Goal: Use online tool/utility: Utilize a website feature to perform a specific function

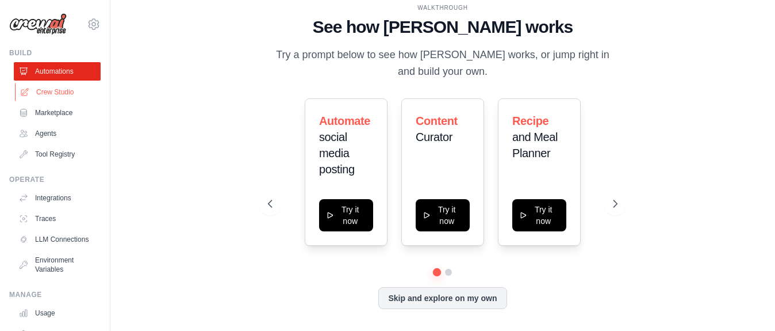
click at [73, 85] on link "Crew Studio" at bounding box center [58, 92] width 87 height 18
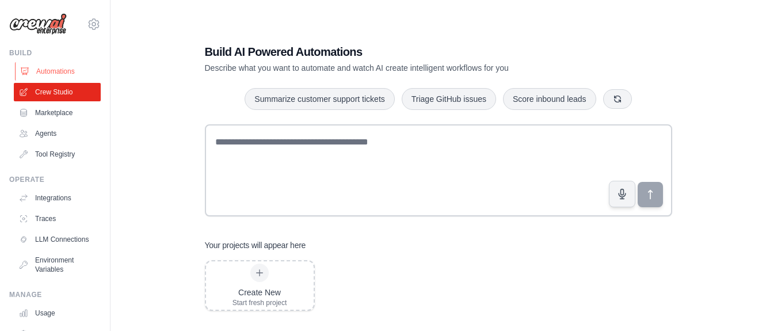
click at [74, 74] on link "Automations" at bounding box center [58, 71] width 87 height 18
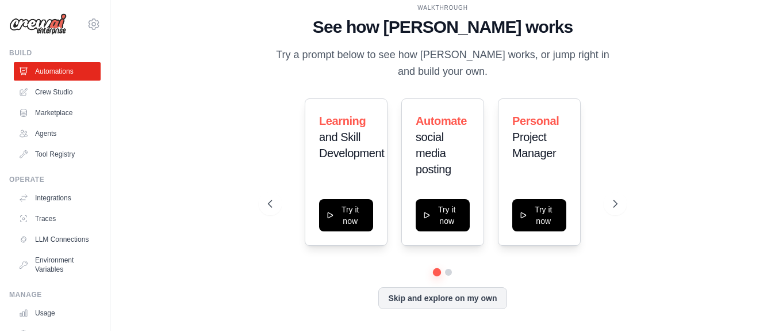
click at [610, 124] on div "Learning and Skill Development Try it now Automate social media posting Try it …" at bounding box center [442, 171] width 349 height 147
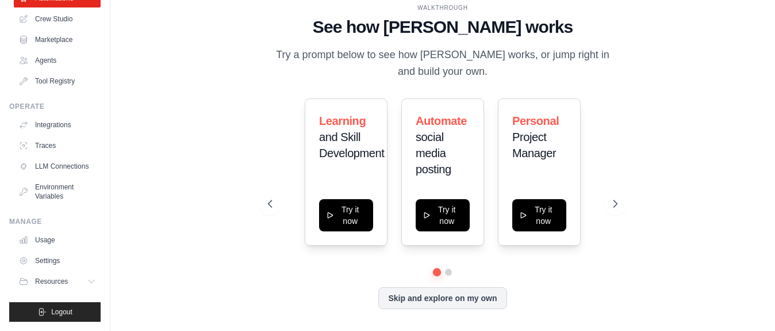
scroll to position [82, 0]
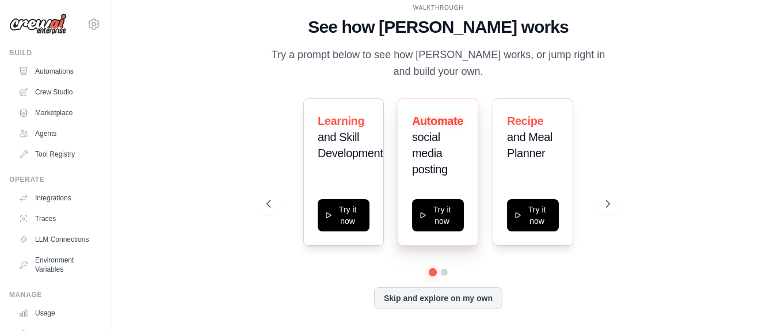
click at [431, 175] on span "social media posting" at bounding box center [430, 153] width 36 height 45
click at [425, 175] on span "social media posting" at bounding box center [430, 153] width 36 height 45
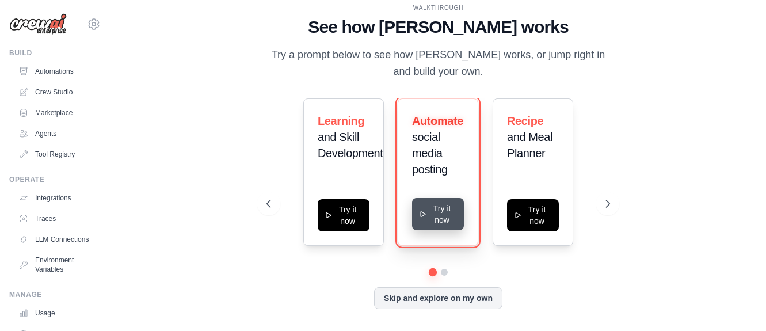
click at [430, 230] on button "Try it now" at bounding box center [438, 214] width 52 height 32
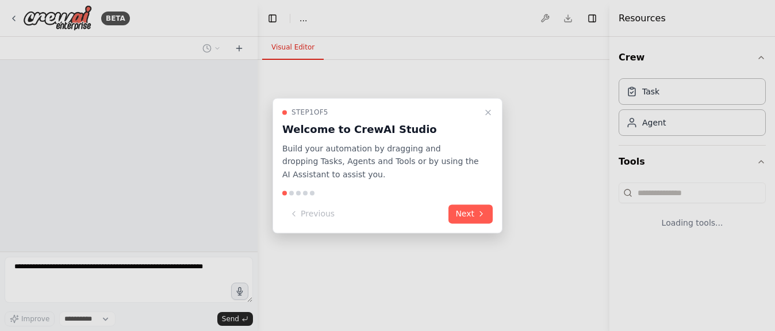
select select "****"
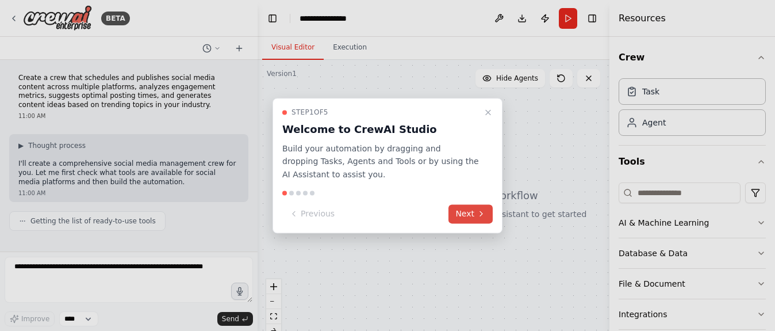
click at [475, 222] on button "Next" at bounding box center [471, 213] width 44 height 19
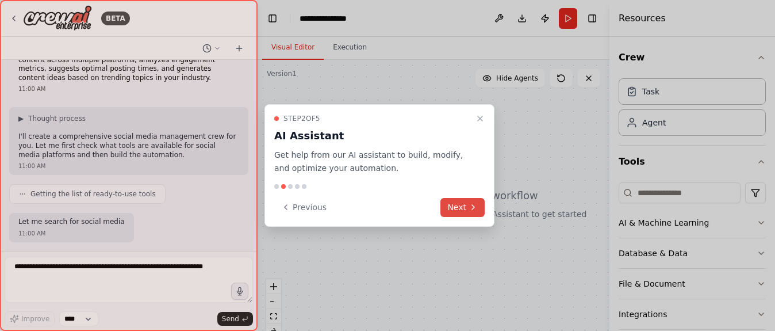
scroll to position [99, 0]
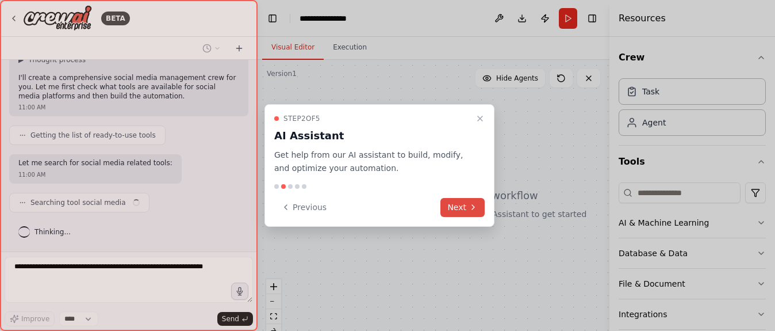
click at [471, 203] on icon at bounding box center [473, 206] width 9 height 9
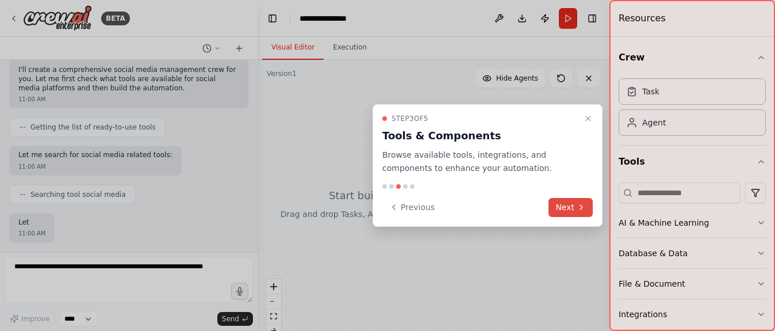
scroll to position [169, 0]
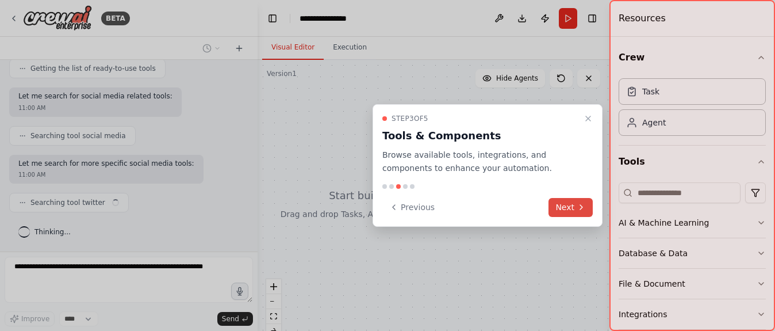
click at [565, 208] on button "Next" at bounding box center [571, 207] width 44 height 19
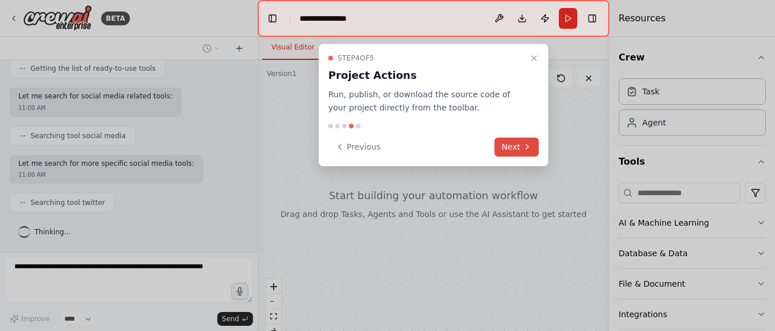
click at [525, 146] on icon at bounding box center [527, 146] width 9 height 9
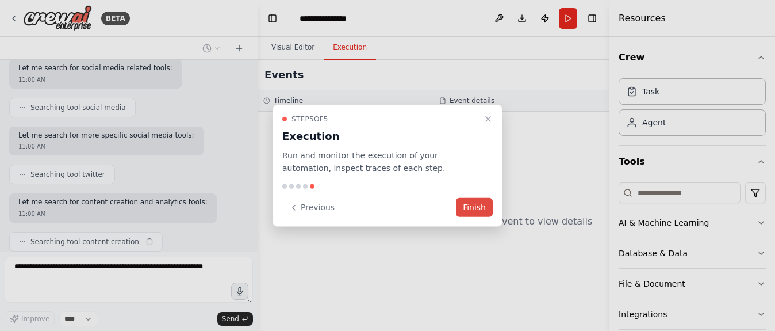
scroll to position [239, 0]
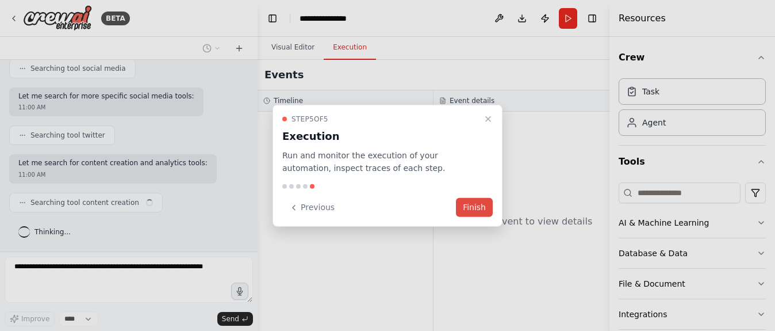
click at [466, 206] on button "Finish" at bounding box center [474, 207] width 37 height 19
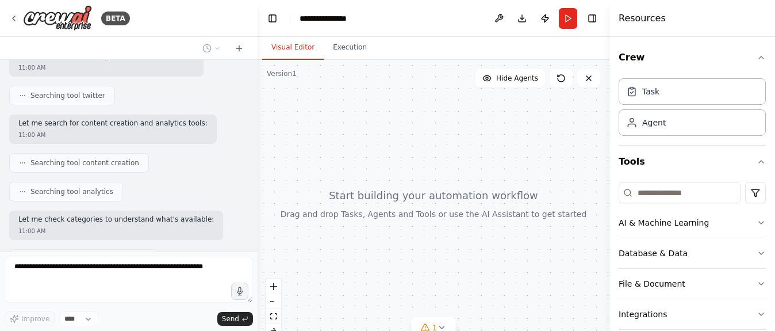
scroll to position [0, 0]
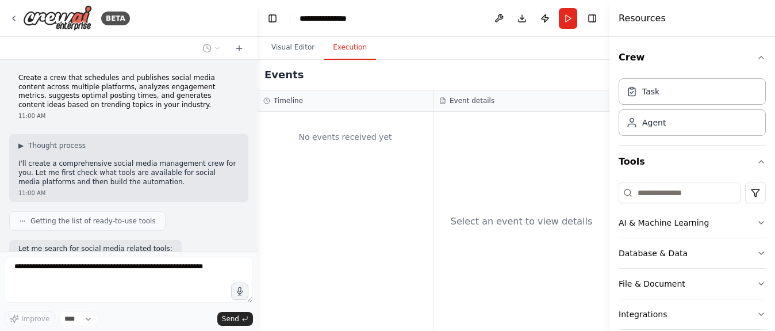
click at [362, 49] on button "Execution" at bounding box center [350, 48] width 52 height 24
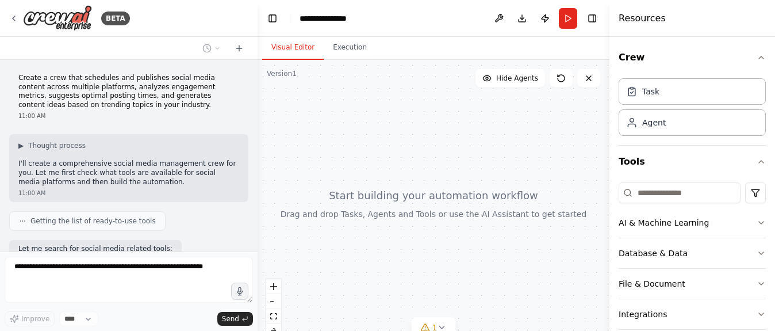
click at [301, 47] on button "Visual Editor" at bounding box center [293, 48] width 62 height 24
click at [757, 219] on icon "button" at bounding box center [761, 222] width 9 height 9
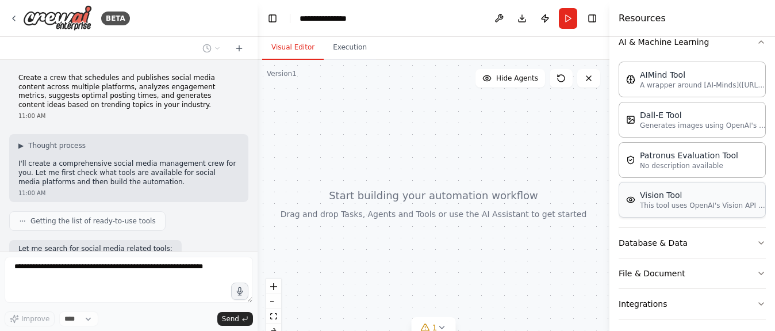
scroll to position [248, 0]
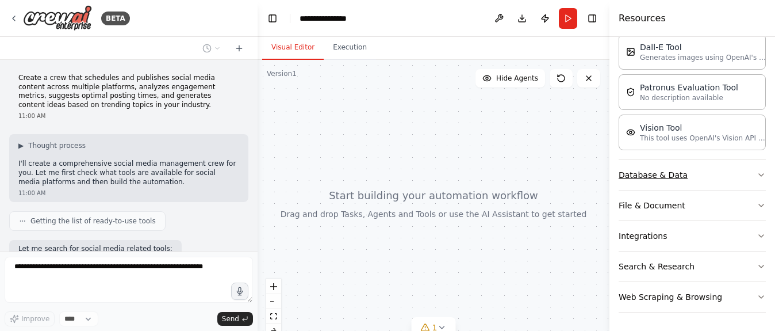
click at [697, 174] on button "Database & Data" at bounding box center [692, 175] width 147 height 30
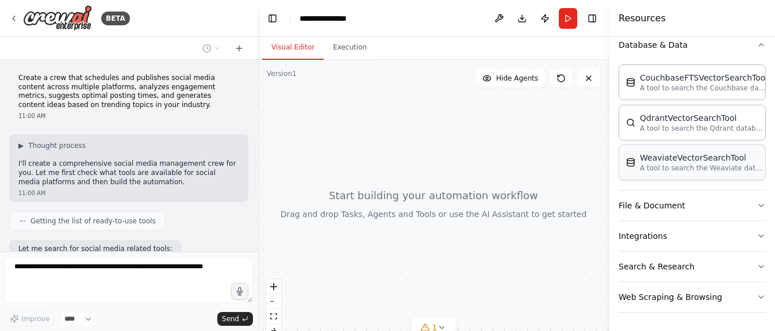
scroll to position [1092, 0]
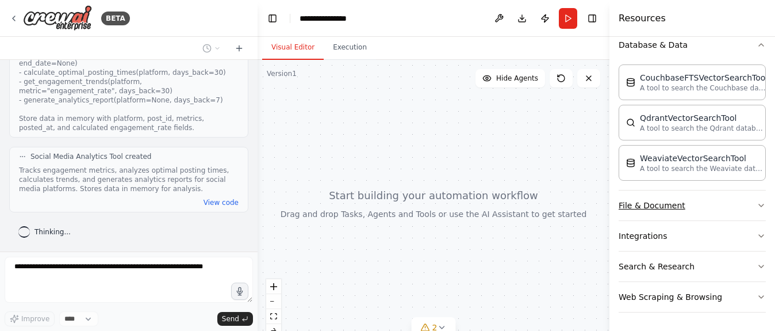
click at [672, 210] on button "File & Document" at bounding box center [692, 205] width 147 height 30
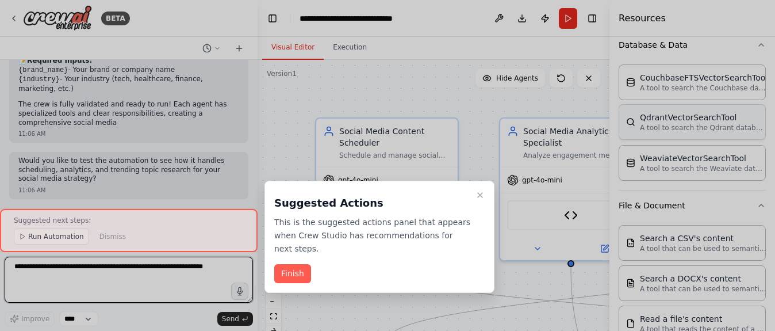
scroll to position [2489, 0]
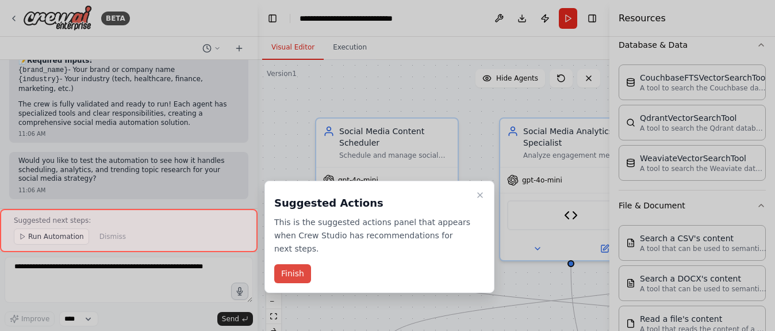
click at [285, 264] on button "Finish" at bounding box center [292, 273] width 37 height 19
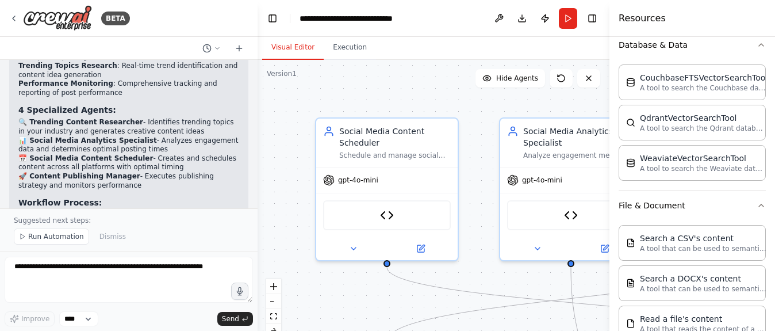
scroll to position [1914, 0]
